Goal: Task Accomplishment & Management: Complete application form

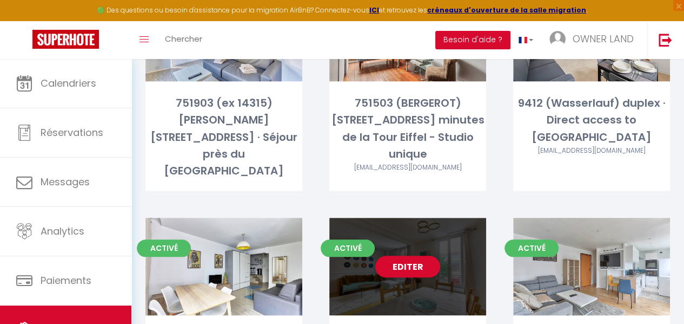
scroll to position [446, 0]
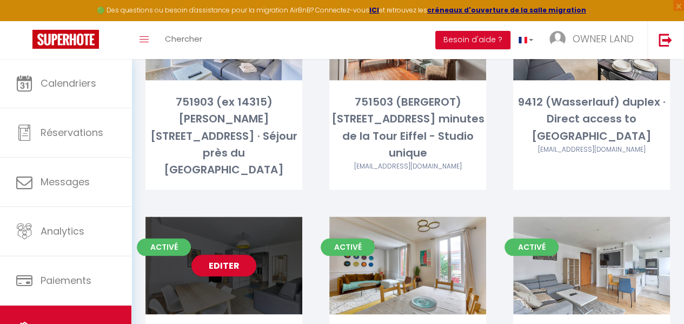
click at [265, 220] on div "Editer" at bounding box center [224, 264] width 157 height 97
select select "3"
select select "2"
select select "1"
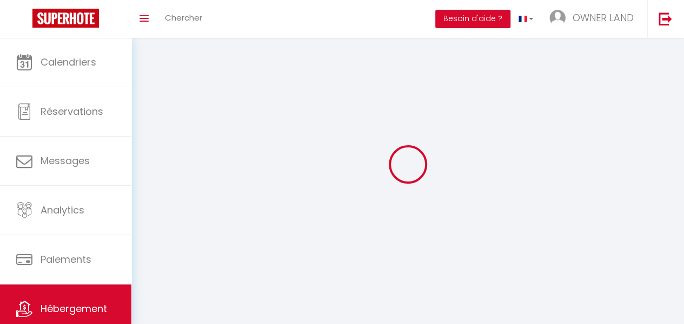
select select
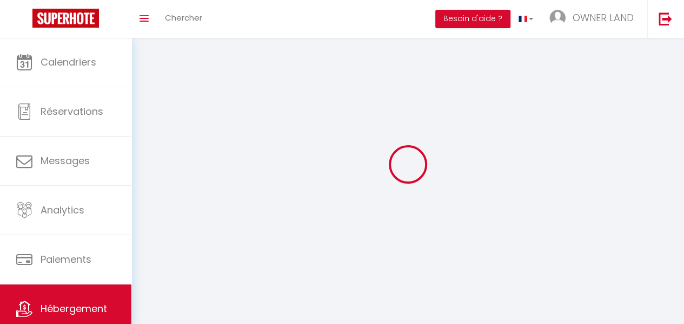
select select
checkbox input "false"
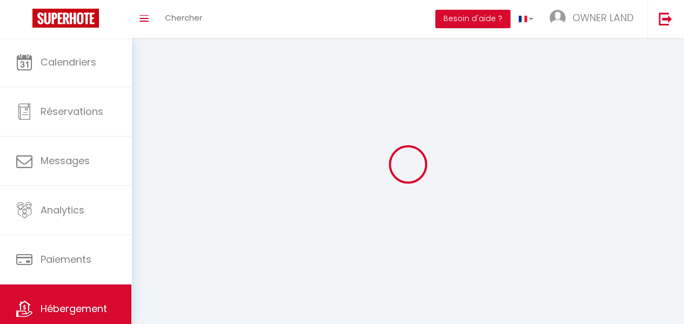
checkbox input "false"
select select
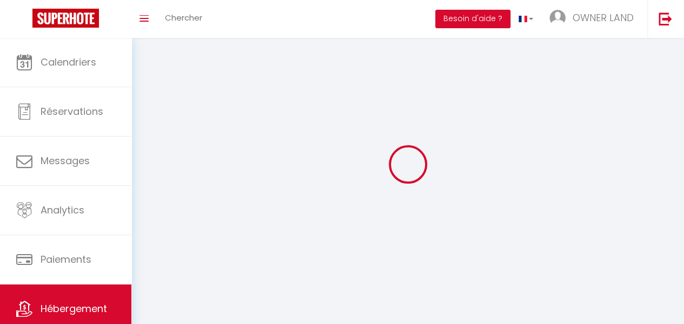
select select
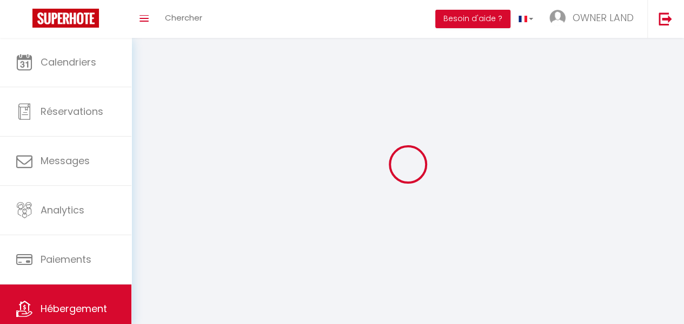
checkbox input "false"
select select
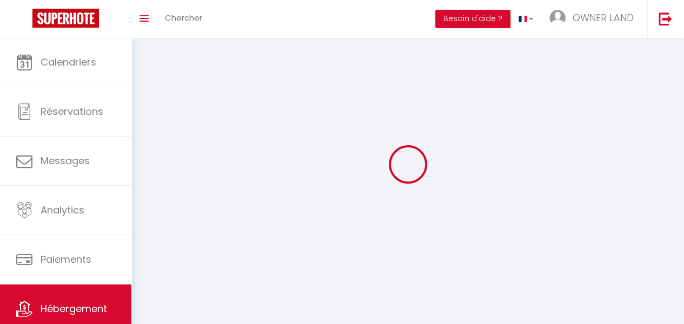
select select
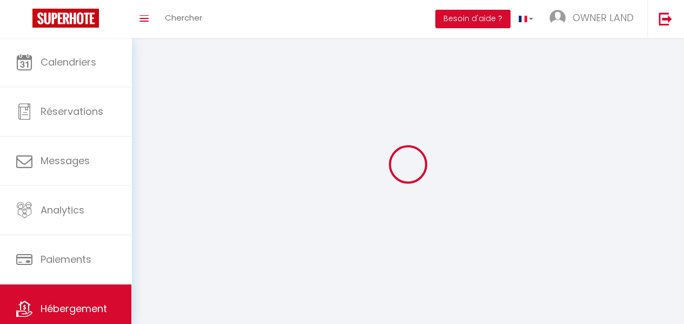
select select
checkbox input "false"
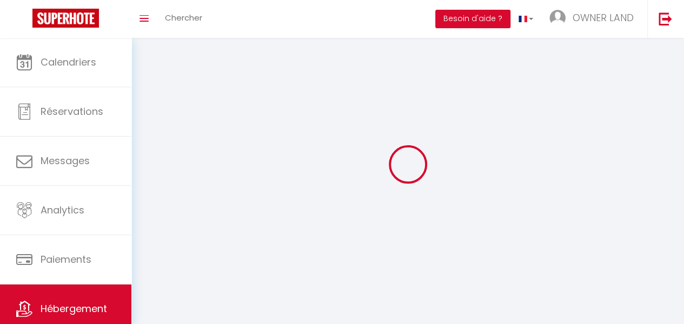
checkbox input "false"
select select
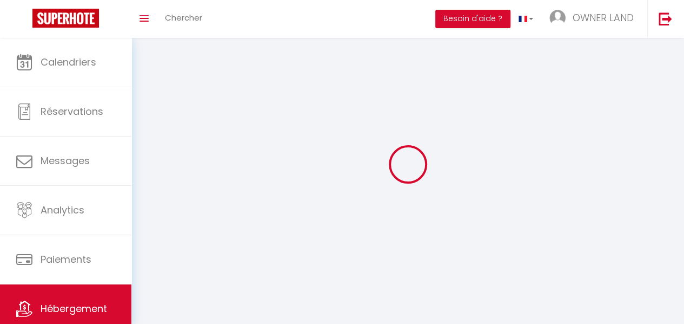
select select
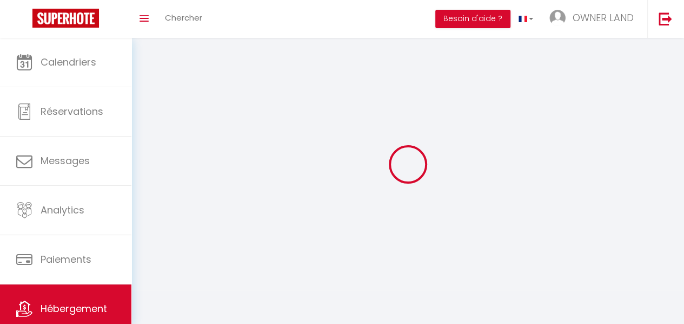
select select
checkbox input "false"
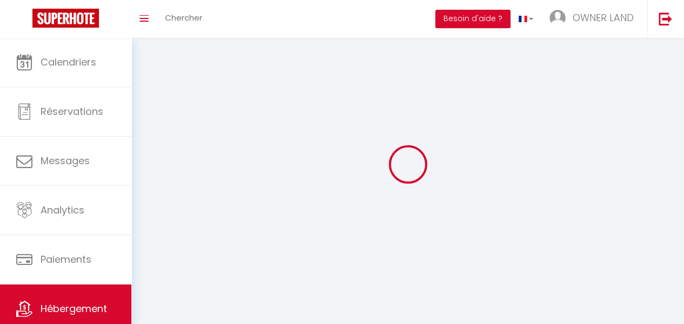
select select
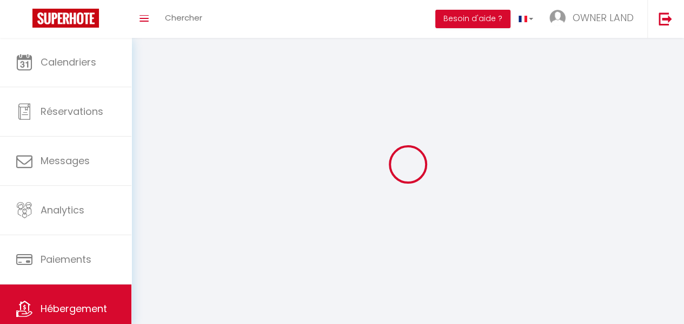
select select
checkbox input "false"
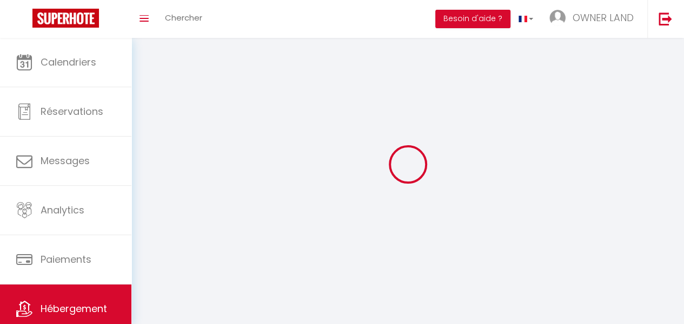
checkbox input "false"
select select
select select "28"
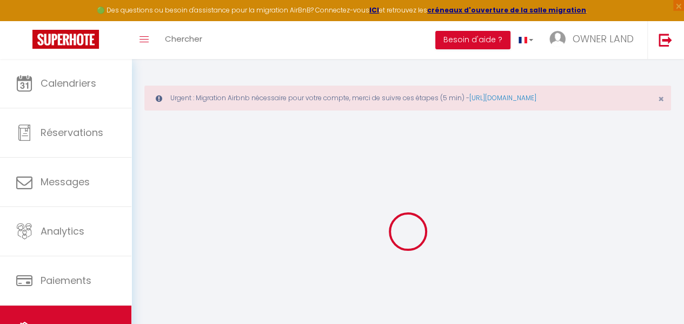
select select
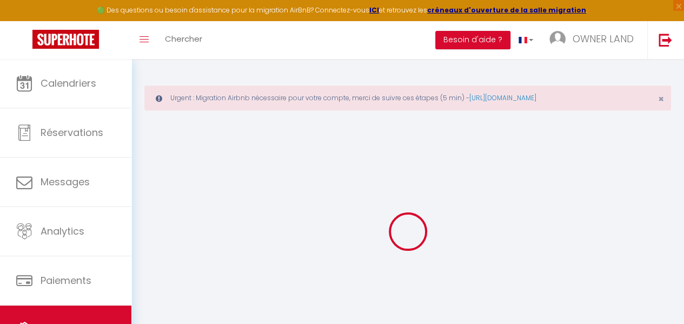
select select
checkbox input "false"
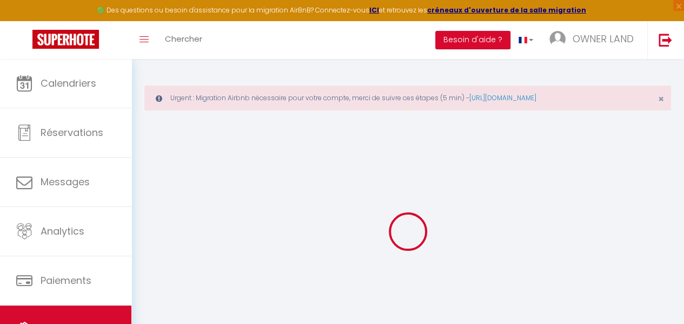
select select
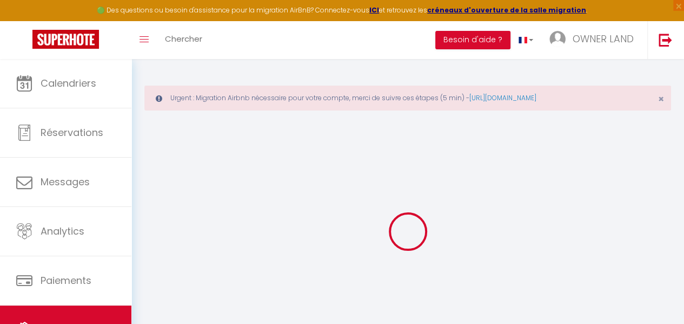
select select
checkbox input "false"
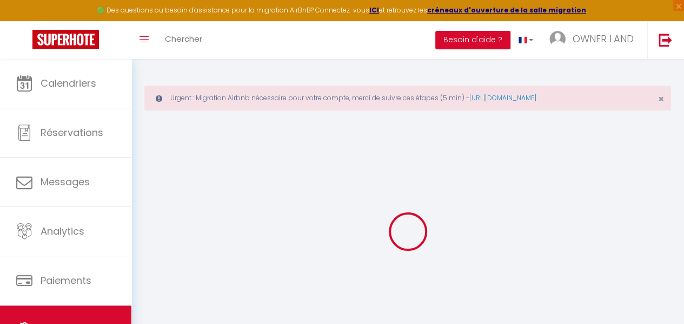
checkbox input "false"
select select
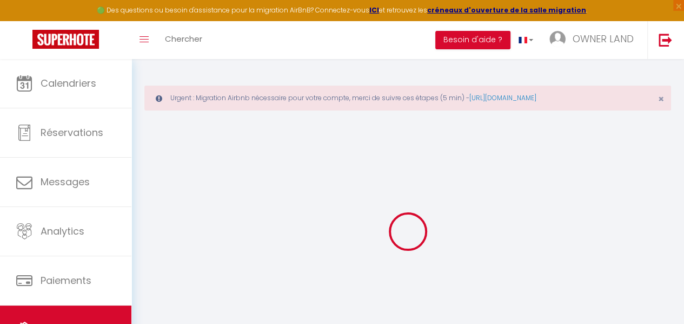
select select
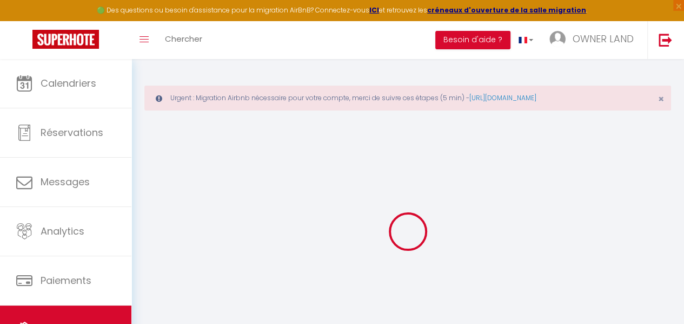
checkbox input "false"
select select
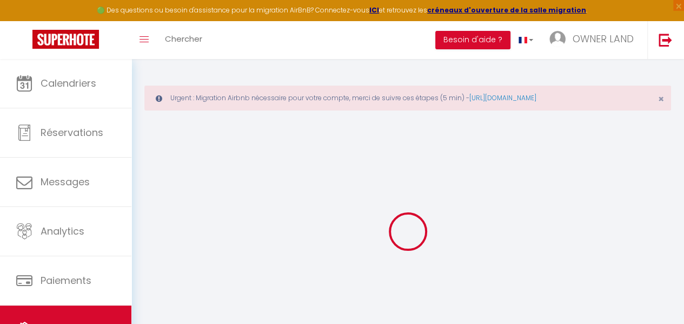
select select
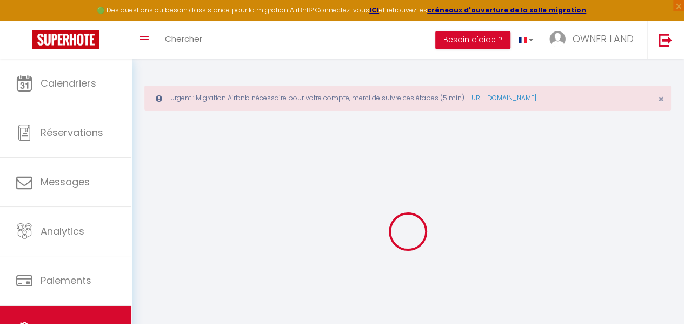
select select
checkbox input "false"
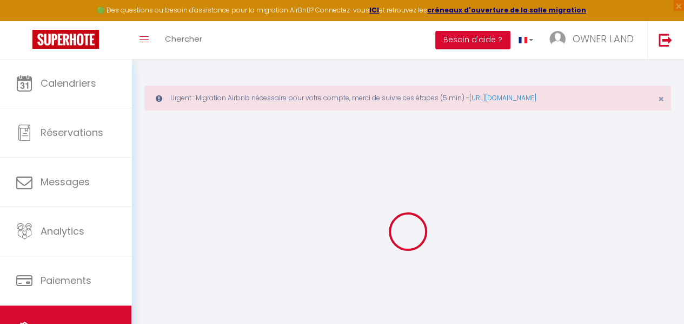
checkbox input "false"
select select
type input "751904 ([PERSON_NAME]) /[STREET_ADDRESS] · Charmant pied-à-terre au nord de [GE…"
type input "[PERSON_NAME]"
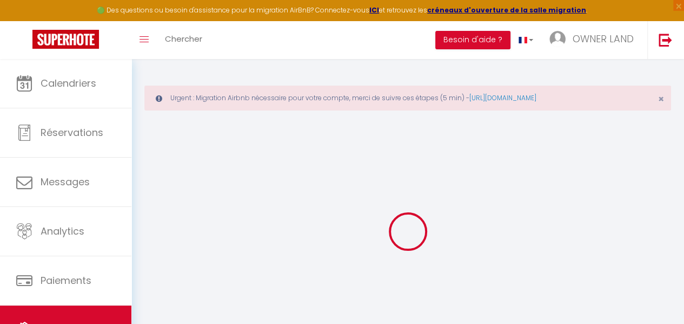
select select "6"
type input "77"
type input "79"
select select
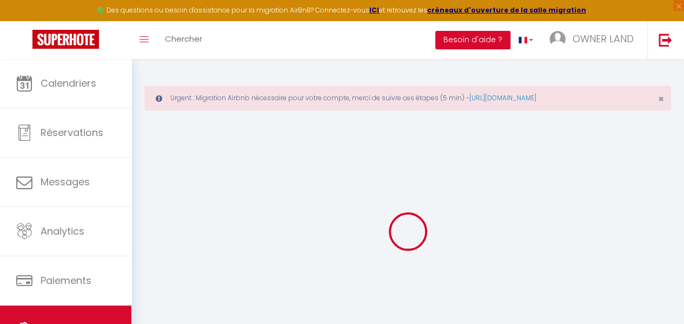
select select
type input "75019"
type input "[GEOGRAPHIC_DATA]"
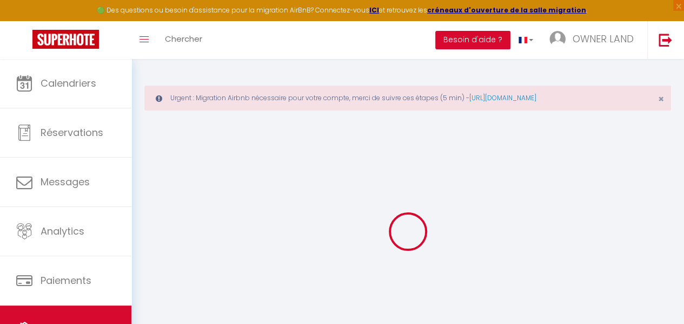
type input "[EMAIL_ADDRESS][DOMAIN_NAME]"
select select
checkbox input "false"
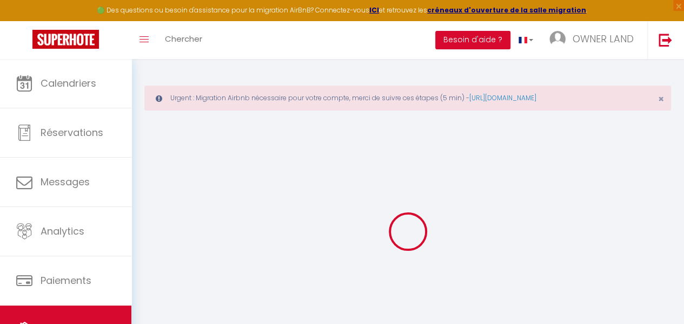
checkbox input "false"
type input "0"
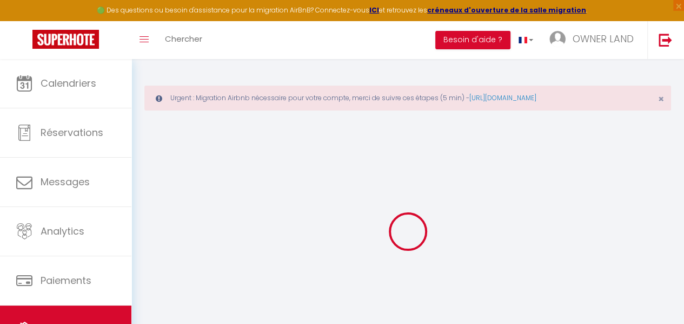
select select
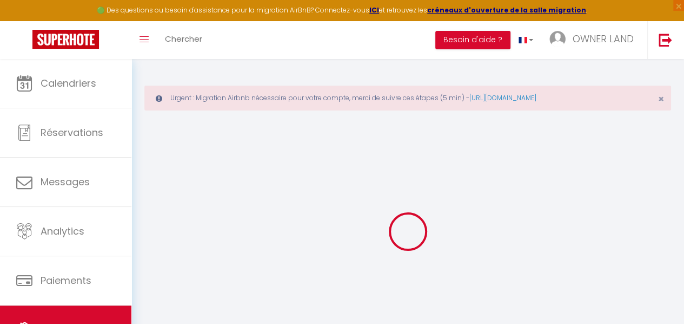
select select
checkbox input "false"
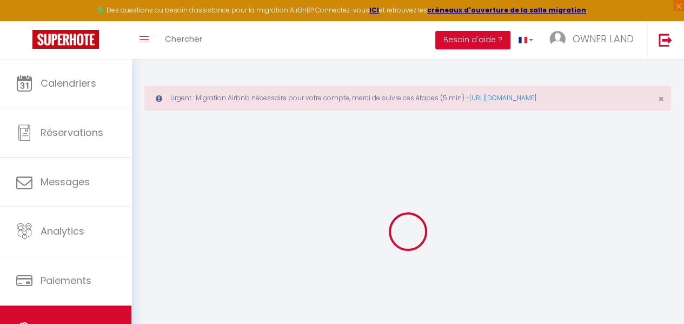
select select
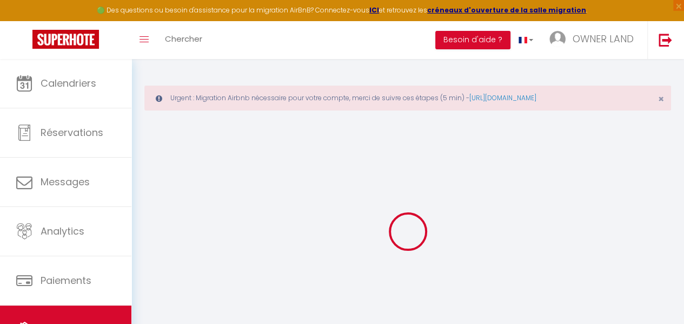
select select
checkbox input "false"
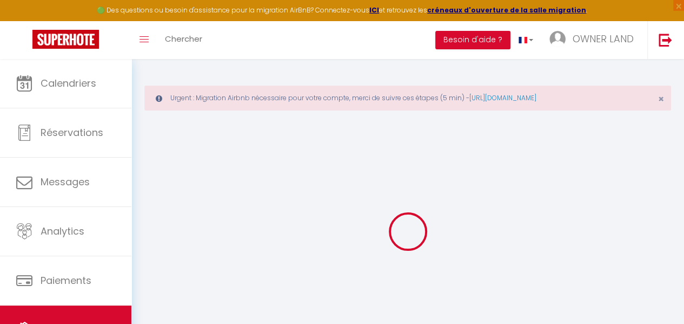
select select
checkbox input "false"
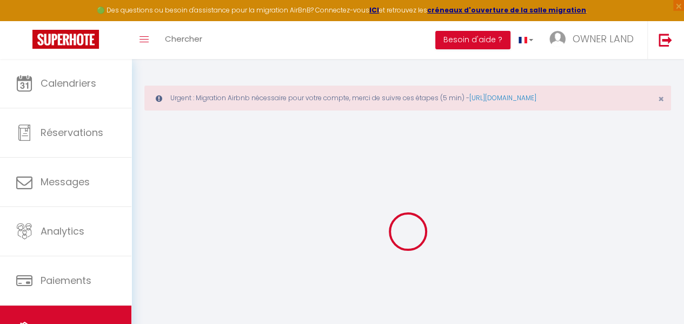
select select "14:00"
select select
select select "11:00"
select select "30"
select select "120"
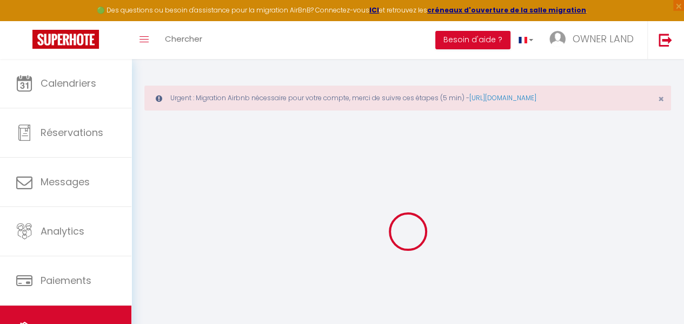
select select
checkbox input "false"
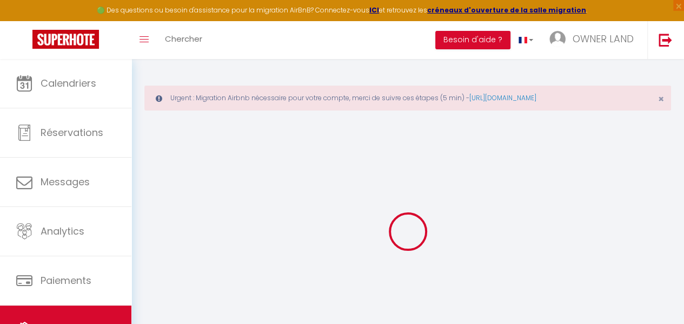
checkbox input "false"
select select
checkbox input "false"
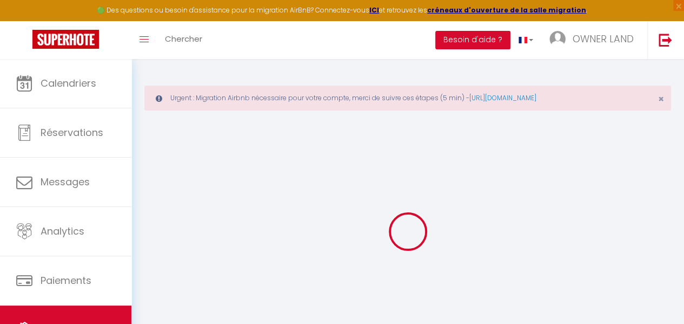
checkbox input "false"
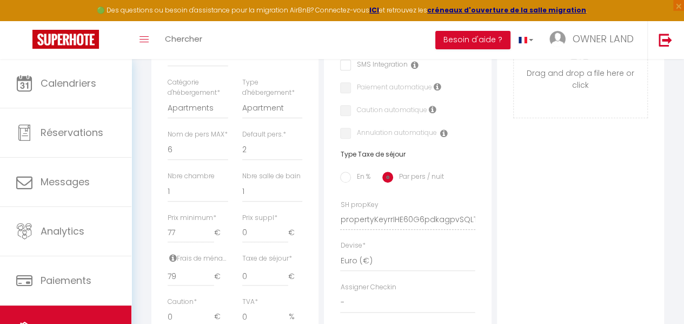
scroll to position [433, 0]
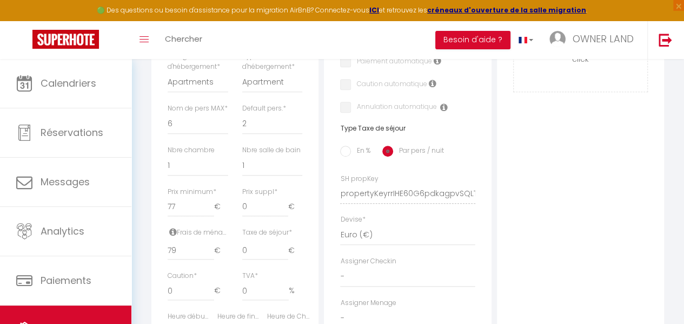
select select
checkbox input "false"
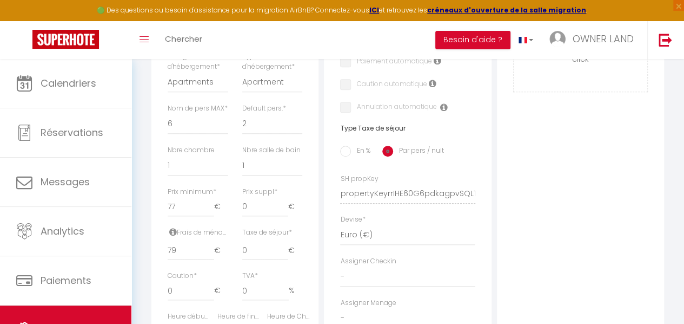
checkbox input "false"
click at [194, 256] on input "79" at bounding box center [191, 249] width 46 height 19
drag, startPoint x: 194, startPoint y: 256, endPoint x: 174, endPoint y: 255, distance: 19.5
click at [174, 255] on input "79" at bounding box center [191, 249] width 46 height 19
type input "7"
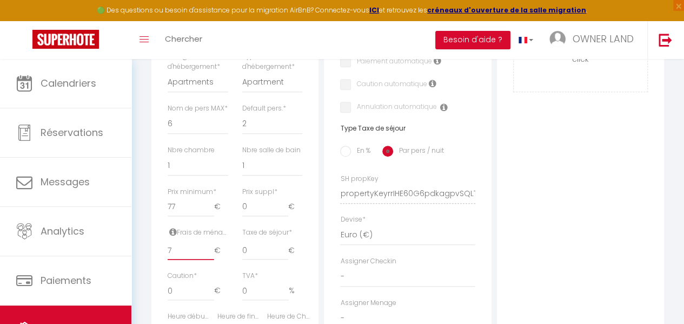
select select
checkbox input "false"
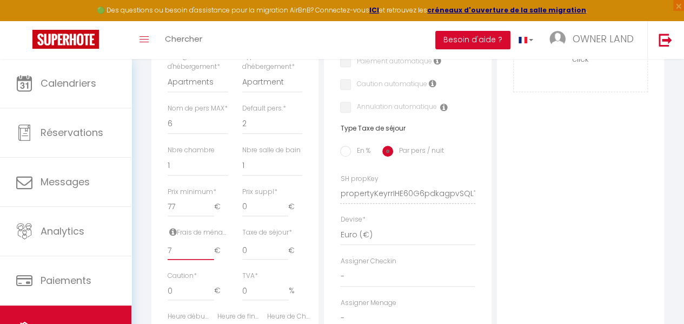
checkbox input "false"
select select
checkbox input "false"
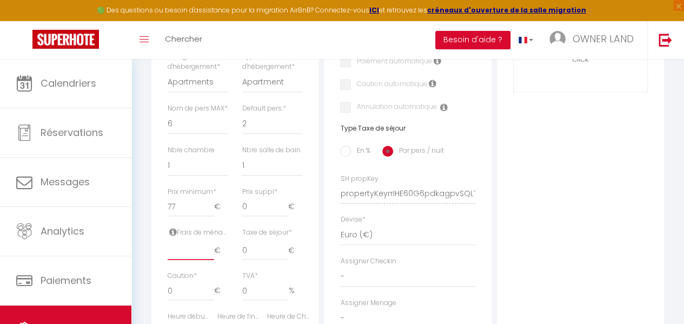
checkbox input "false"
click at [184, 214] on input "77" at bounding box center [191, 206] width 46 height 19
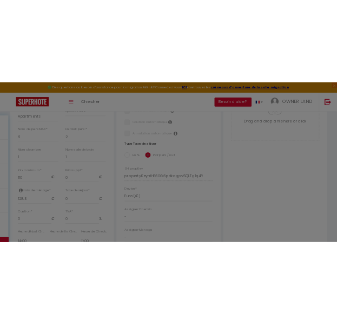
scroll to position [422, 0]
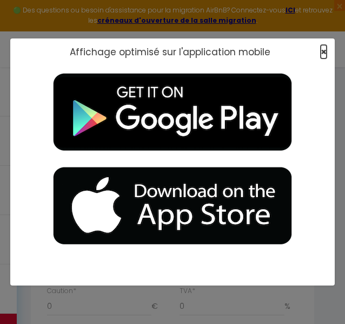
click at [324, 51] on span "×" at bounding box center [324, 52] width 6 height 14
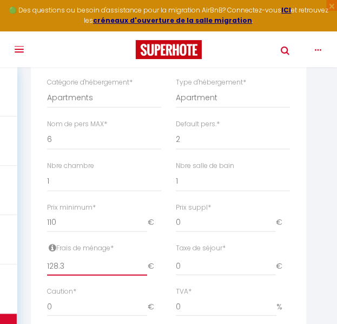
click at [56, 263] on input "128.3" at bounding box center [97, 264] width 100 height 19
